Goal: Task Accomplishment & Management: Manage account settings

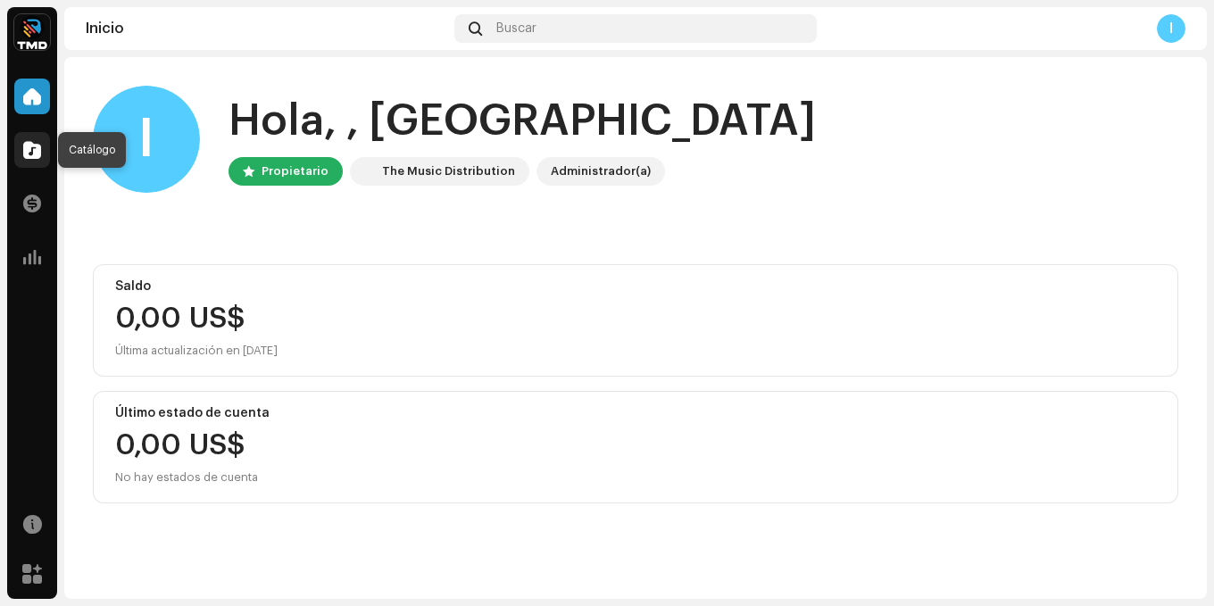
click at [25, 150] on span at bounding box center [32, 150] width 18 height 14
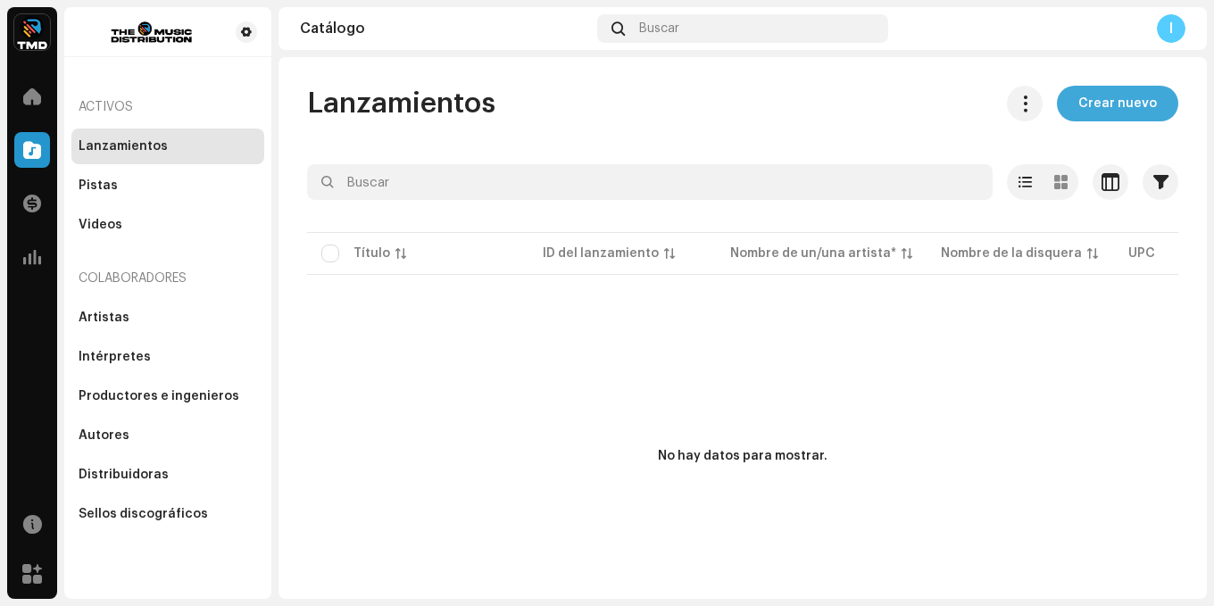
click at [1120, 99] on span "Crear nuevo" at bounding box center [1117, 104] width 79 height 36
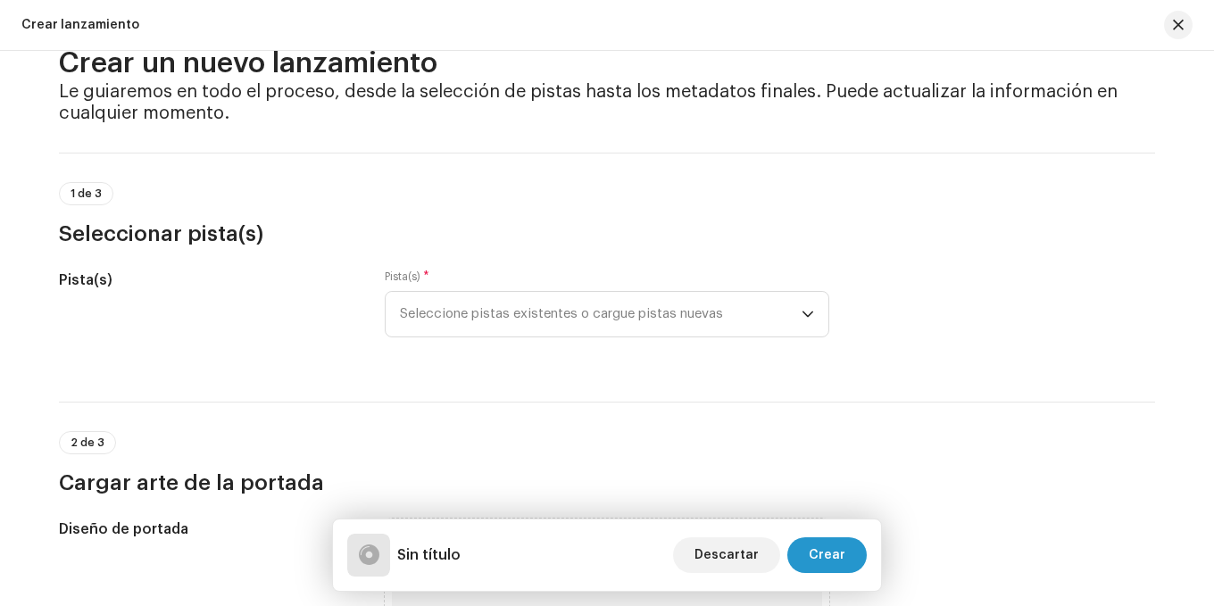
scroll to position [89, 0]
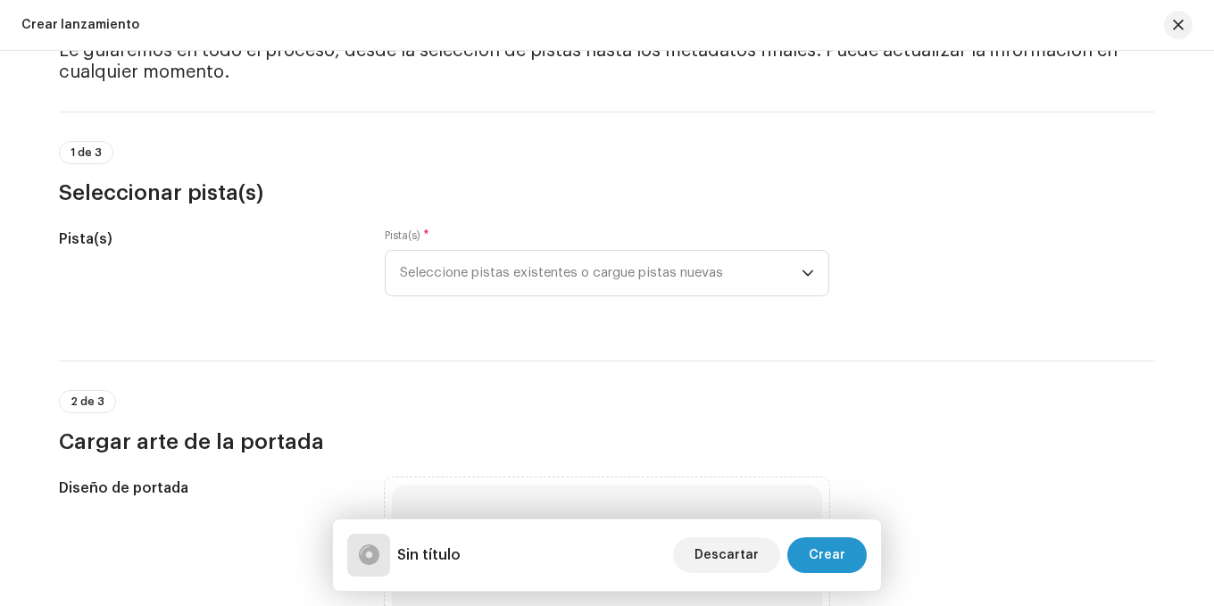
click at [722, 305] on div "Pista(s) * Seleccione pistas existentes o cargue pistas nuevas" at bounding box center [607, 272] width 444 height 89
click at [721, 274] on span "Seleccione pistas existentes o cargue pistas nuevas" at bounding box center [601, 273] width 402 height 45
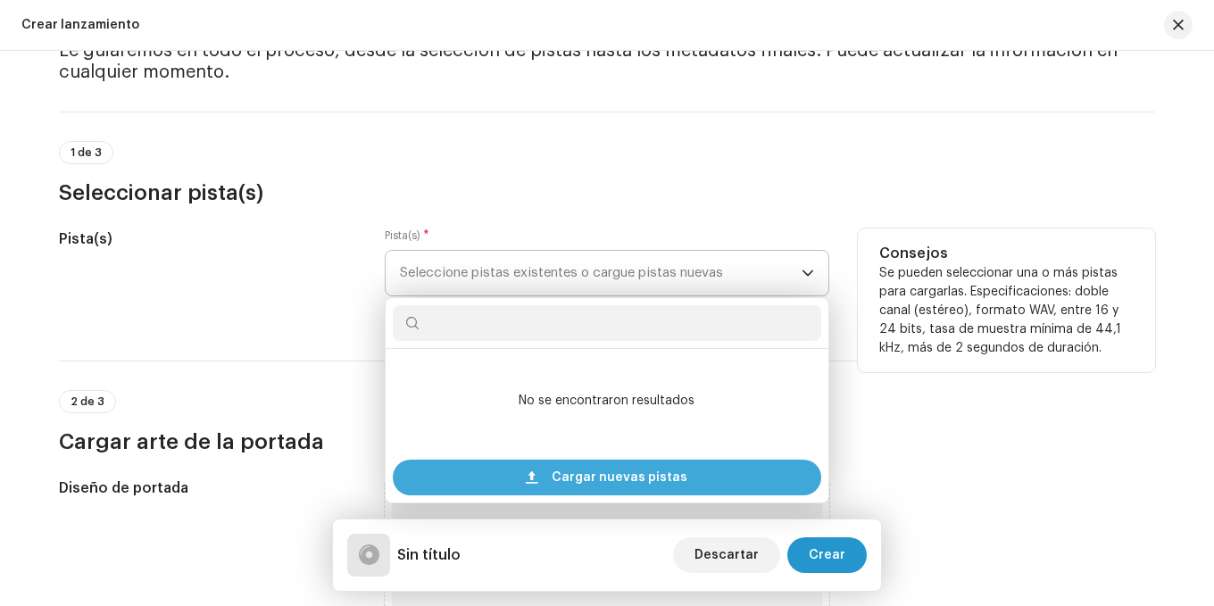
click at [657, 473] on span "Cargar nuevas pistas" at bounding box center [620, 478] width 136 height 36
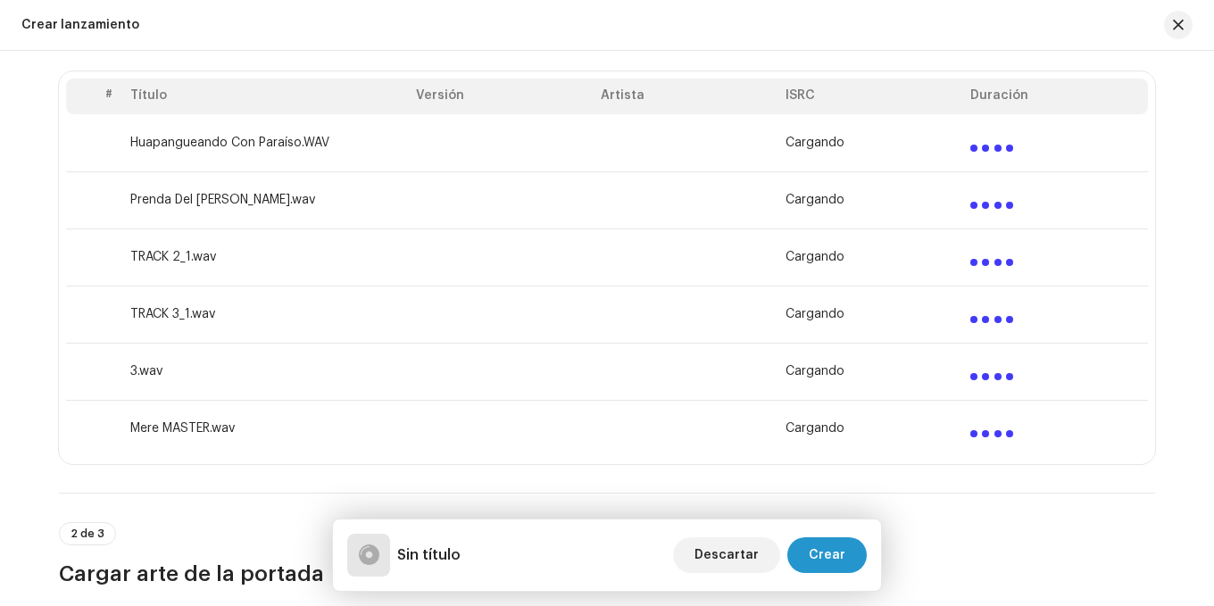
scroll to position [268, 0]
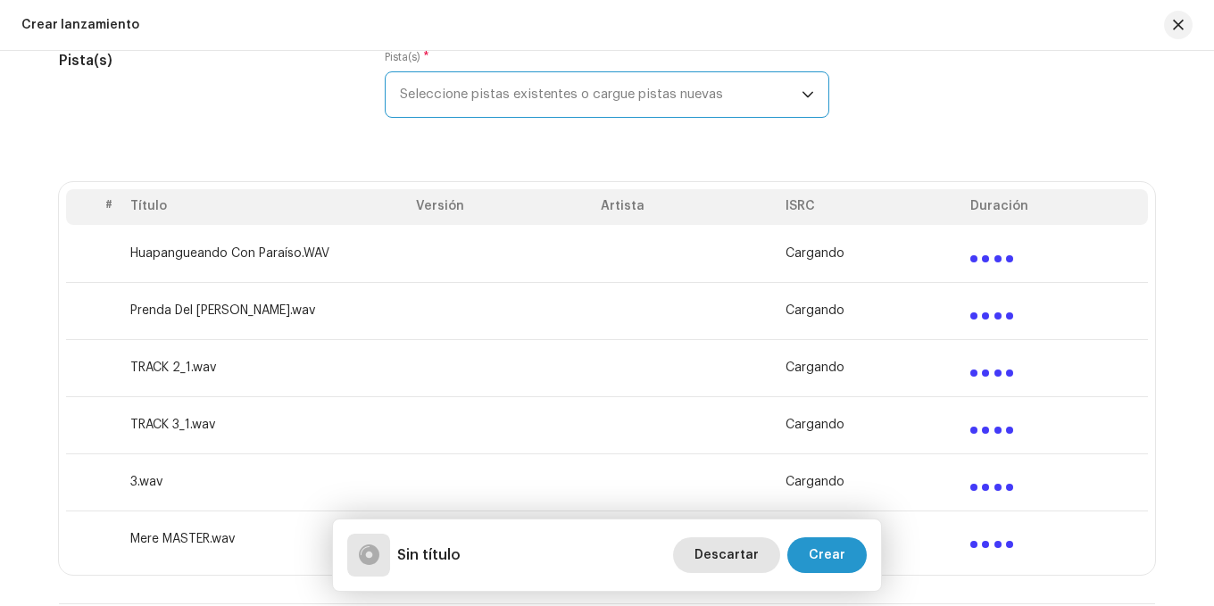
click at [740, 561] on span "Descartar" at bounding box center [726, 555] width 64 height 36
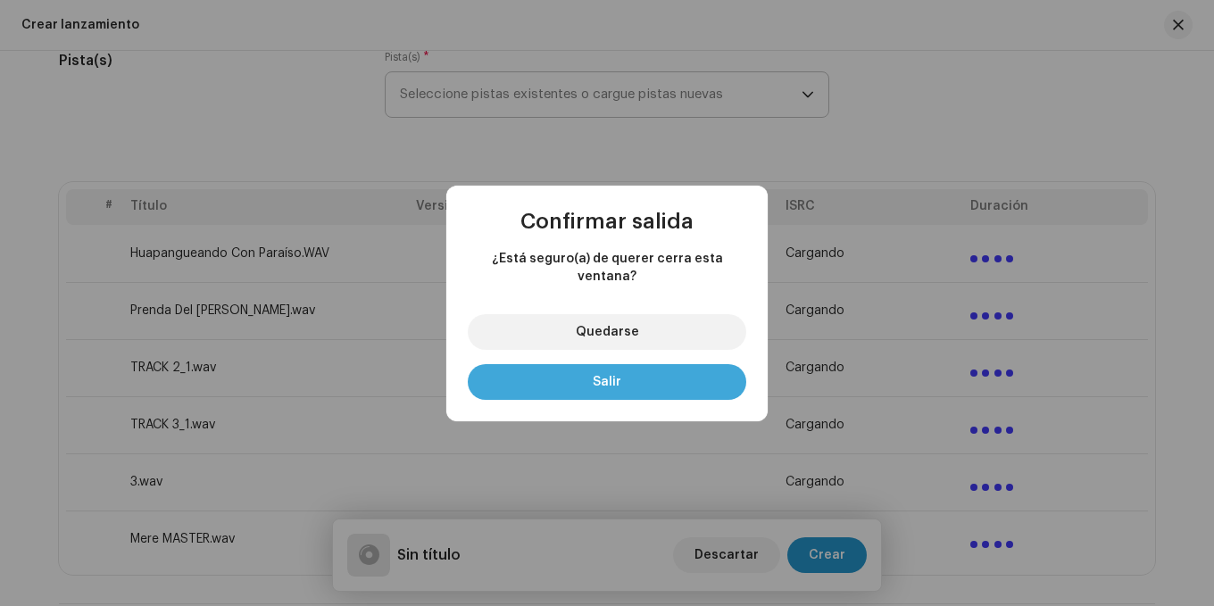
click at [630, 365] on button "Salir" at bounding box center [607, 382] width 278 height 36
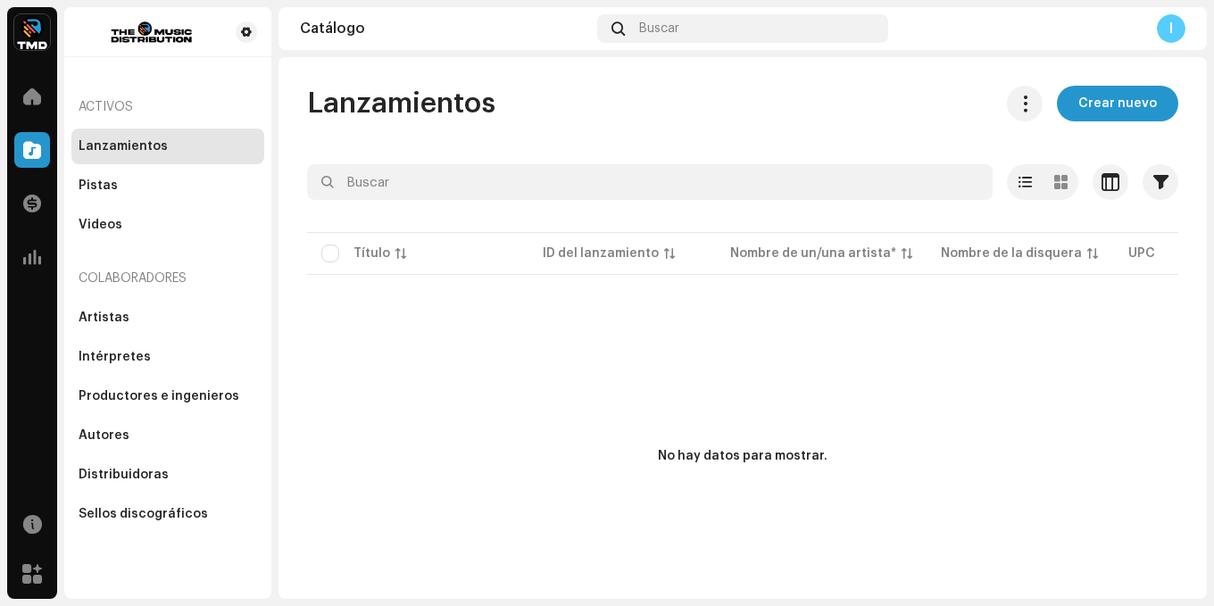
click at [527, 560] on div "No hay datos para mostrar." at bounding box center [742, 456] width 871 height 357
click at [162, 519] on div "Sellos discográficos" at bounding box center [143, 514] width 129 height 14
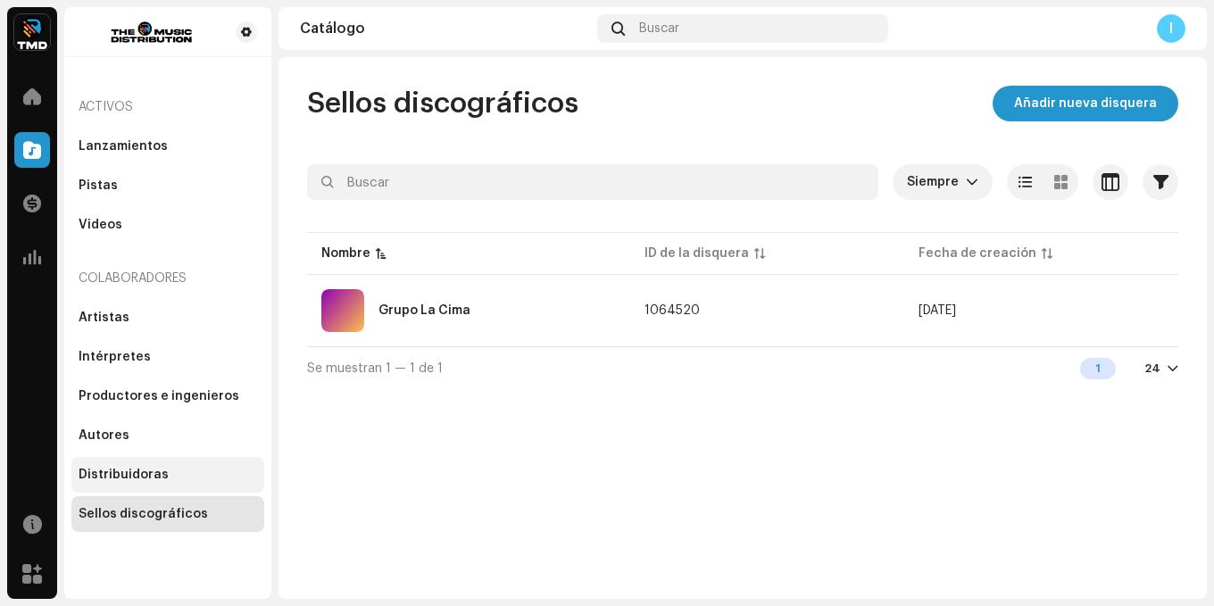
click at [162, 468] on div "Distribuidoras" at bounding box center [168, 475] width 179 height 14
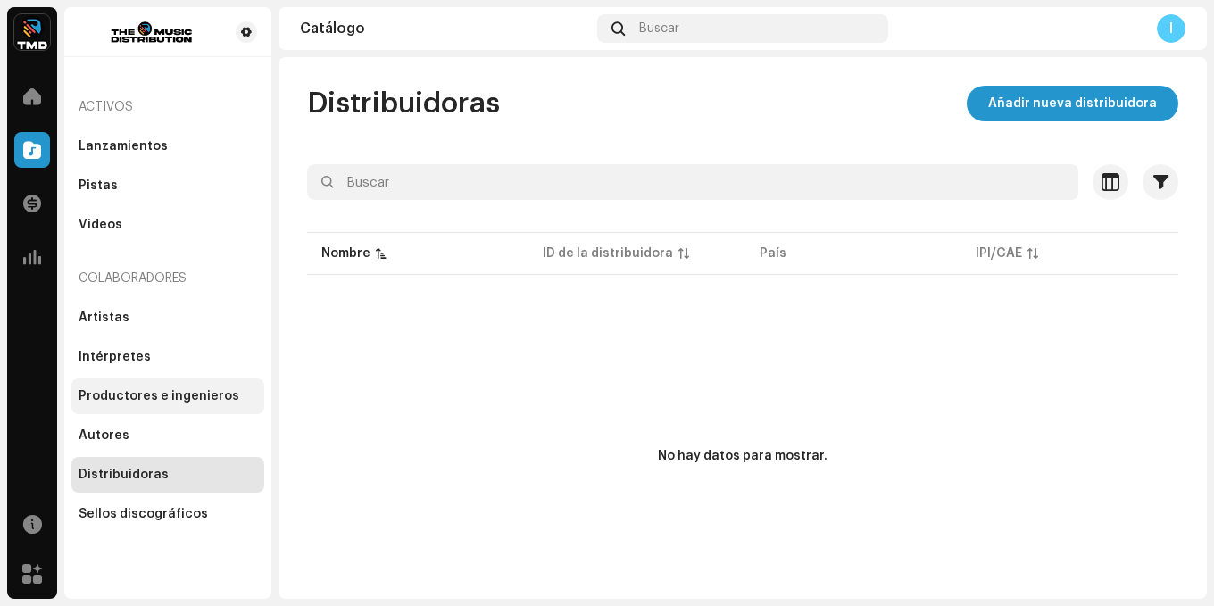
click at [140, 396] on div "Productores e ingenieros" at bounding box center [159, 396] width 161 height 14
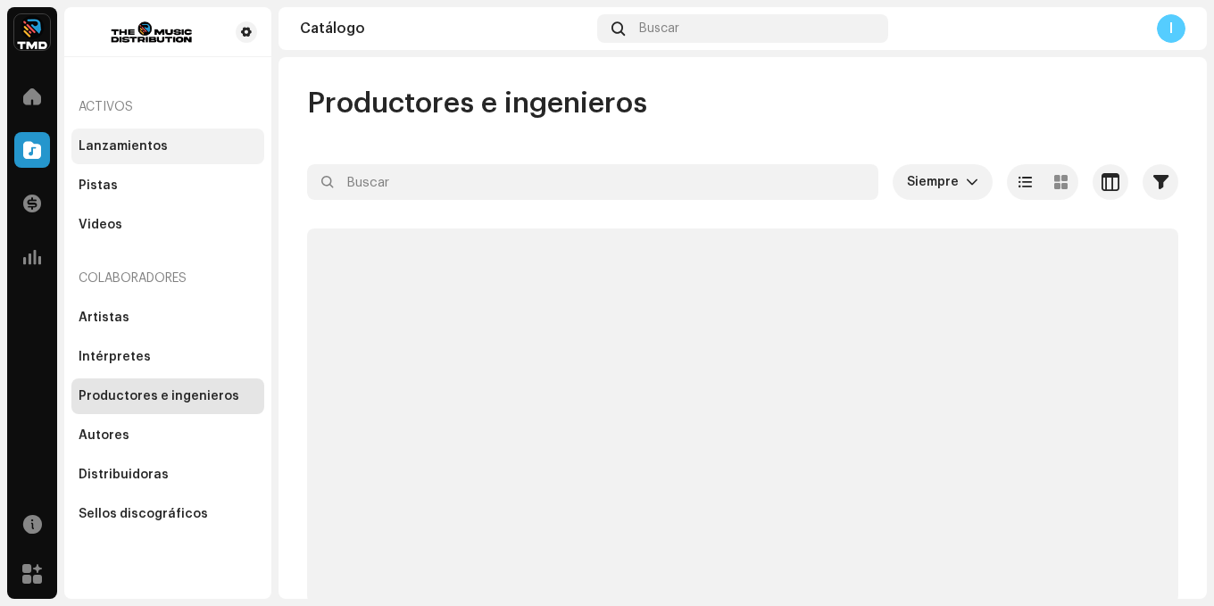
click at [104, 138] on div "Lanzamientos" at bounding box center [167, 147] width 193 height 36
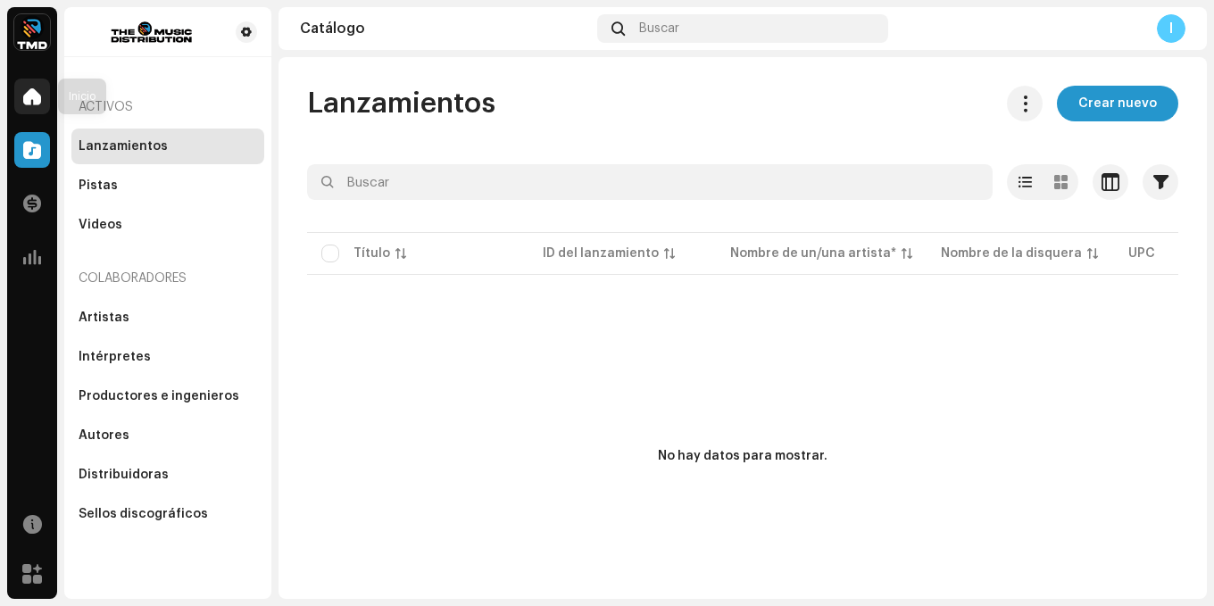
click at [30, 92] on span at bounding box center [32, 96] width 18 height 14
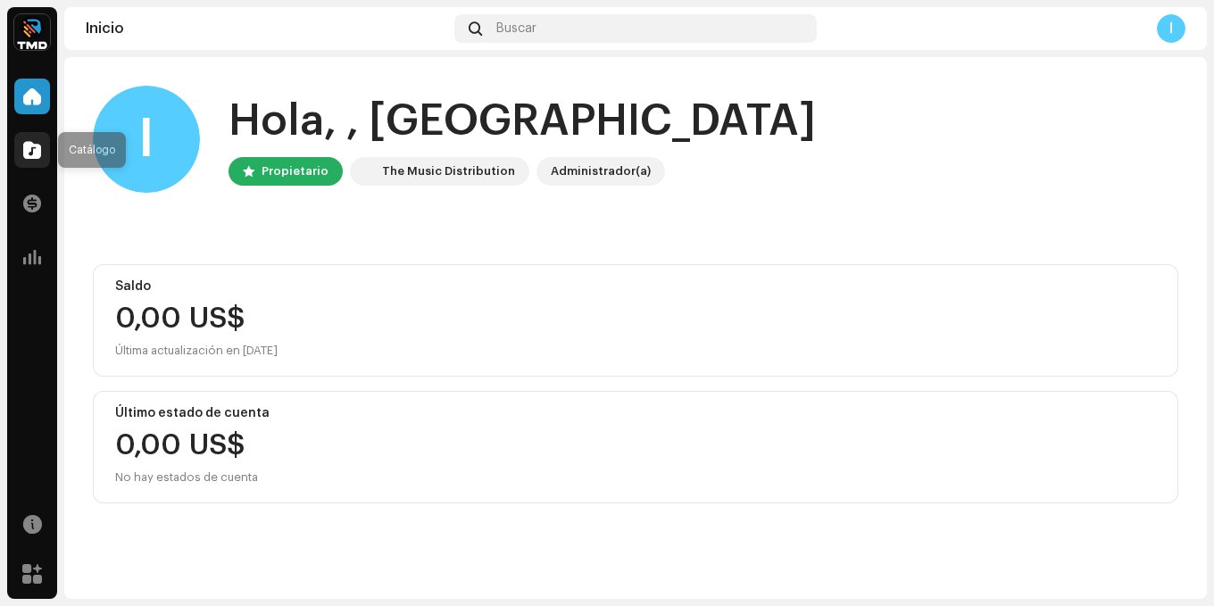
click at [31, 153] on span at bounding box center [32, 150] width 18 height 14
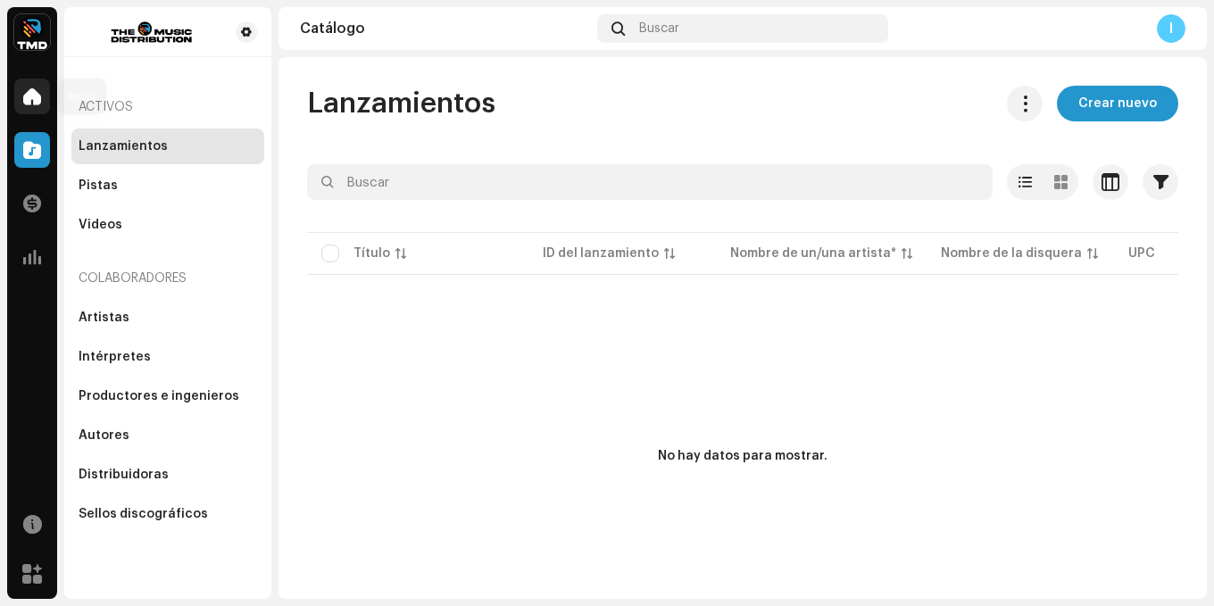
click at [43, 87] on div at bounding box center [32, 97] width 36 height 36
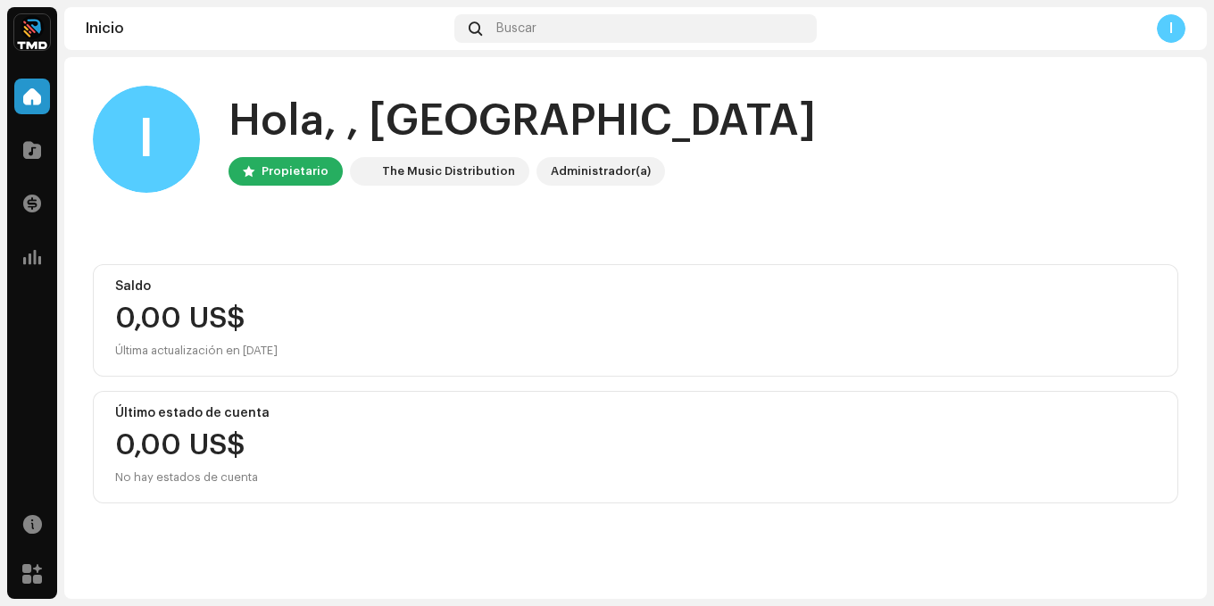
click at [1159, 24] on div "I" at bounding box center [1171, 28] width 29 height 29
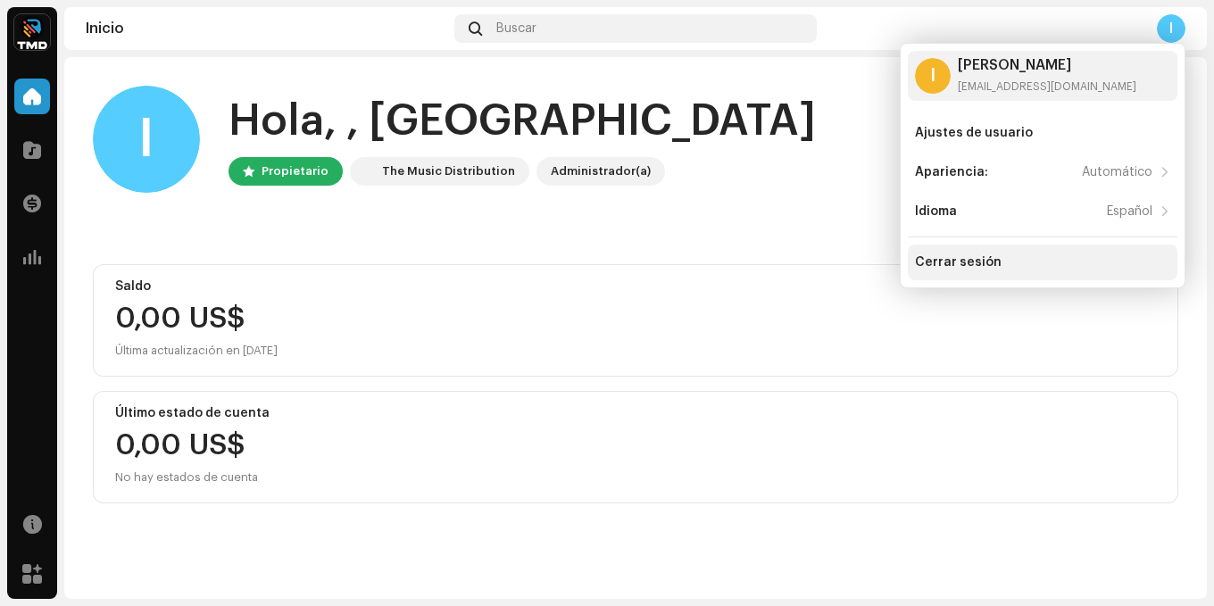
click at [981, 268] on div "Cerrar sesión" at bounding box center [958, 262] width 87 height 14
